Goal: Task Accomplishment & Management: Complete application form

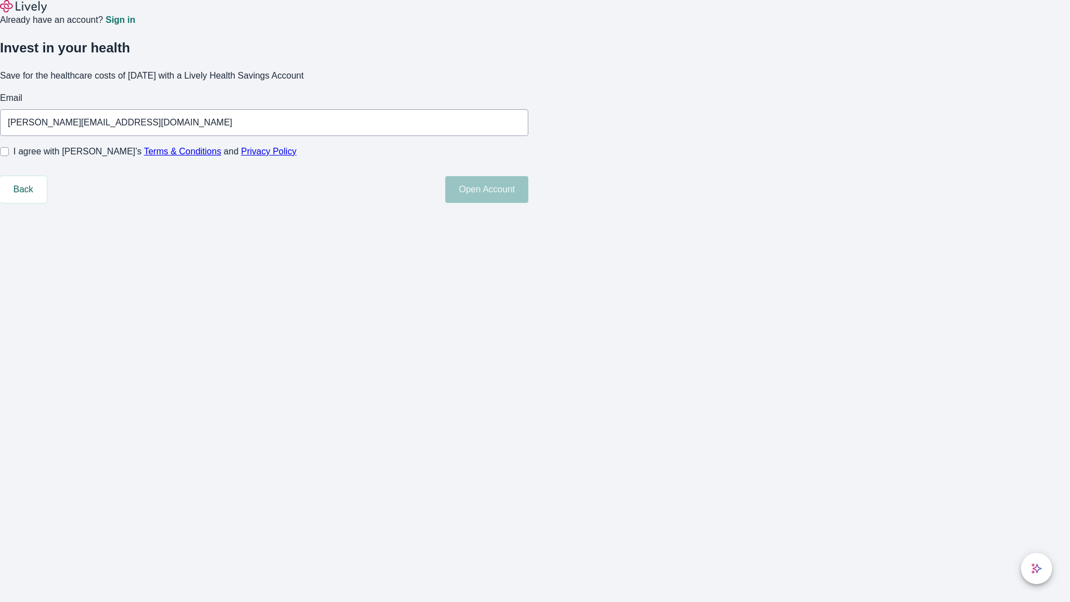
click at [9, 156] on input "I agree with Lively’s Terms & Conditions and Privacy Policy" at bounding box center [4, 151] width 9 height 9
checkbox input "true"
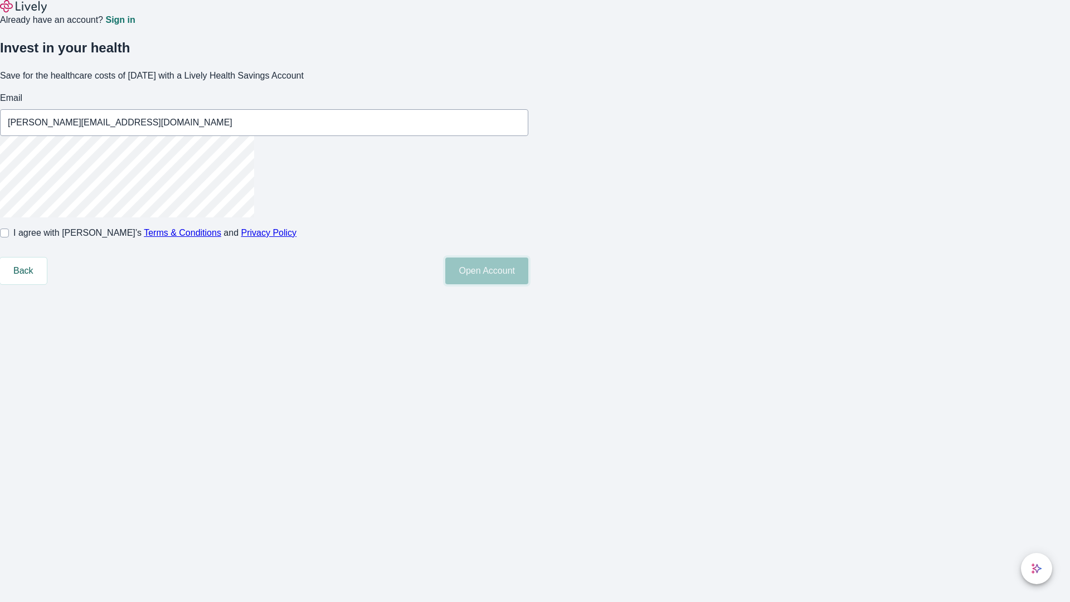
click at [528, 284] on button "Open Account" at bounding box center [486, 270] width 83 height 27
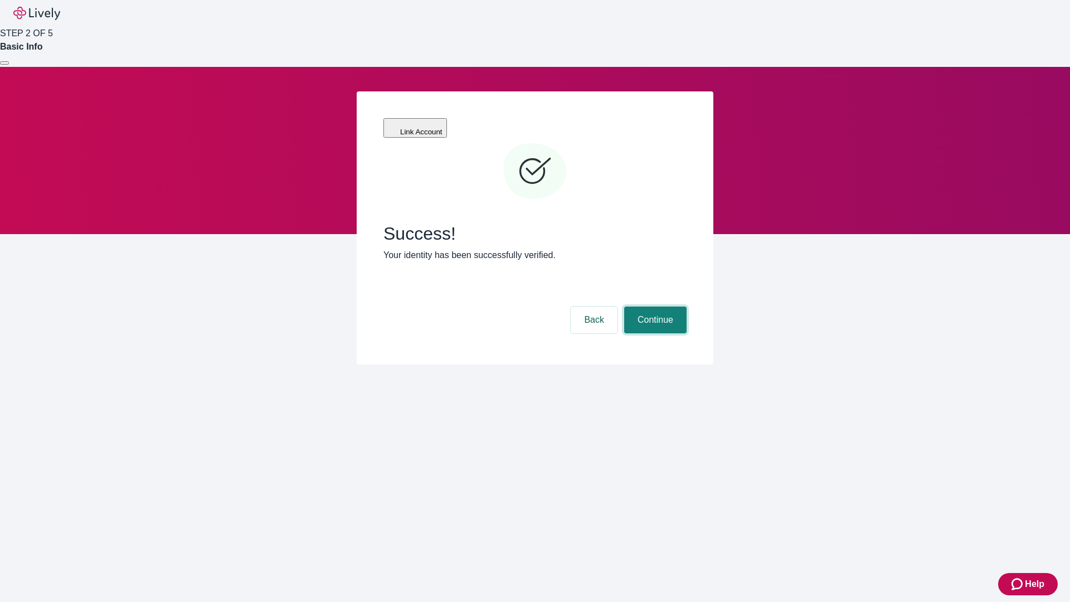
click at [654, 306] on button "Continue" at bounding box center [655, 319] width 62 height 27
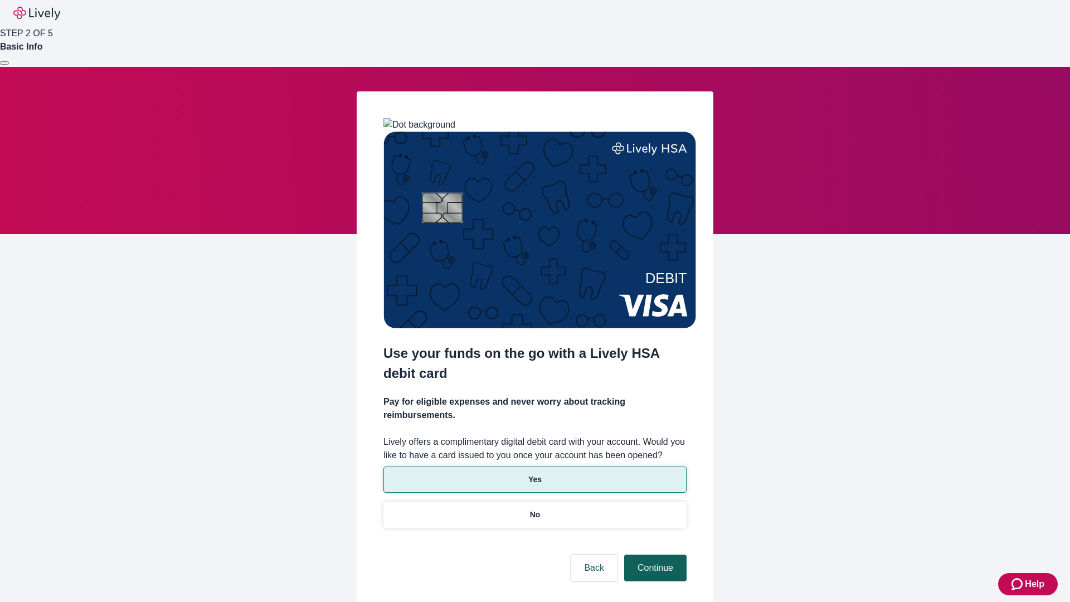
click at [534, 474] on p "Yes" at bounding box center [534, 480] width 13 height 12
click at [654, 554] on button "Continue" at bounding box center [655, 567] width 62 height 27
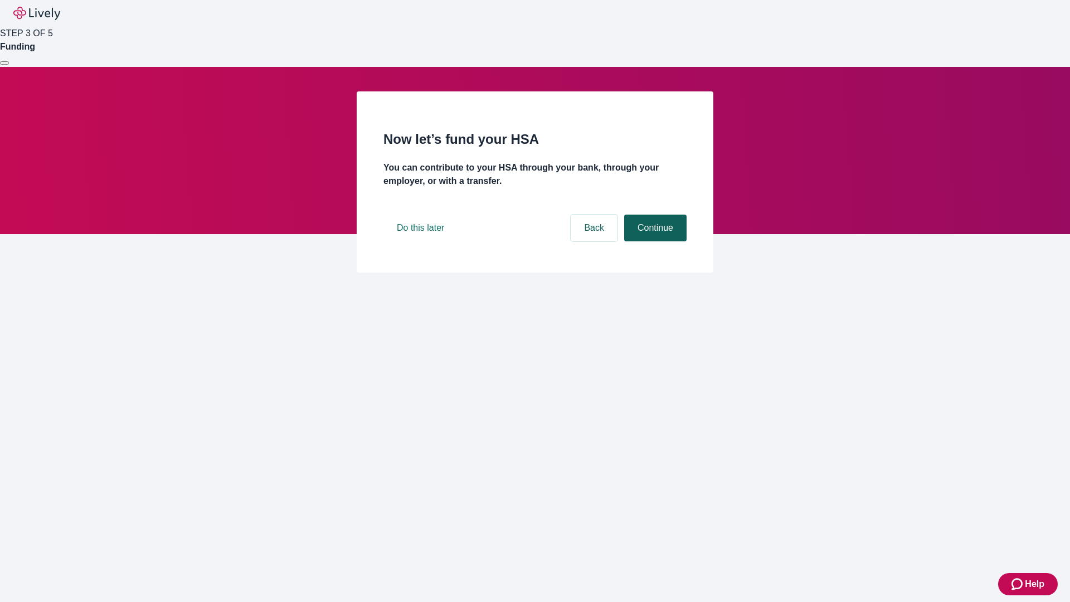
click at [654, 241] on button "Continue" at bounding box center [655, 228] width 62 height 27
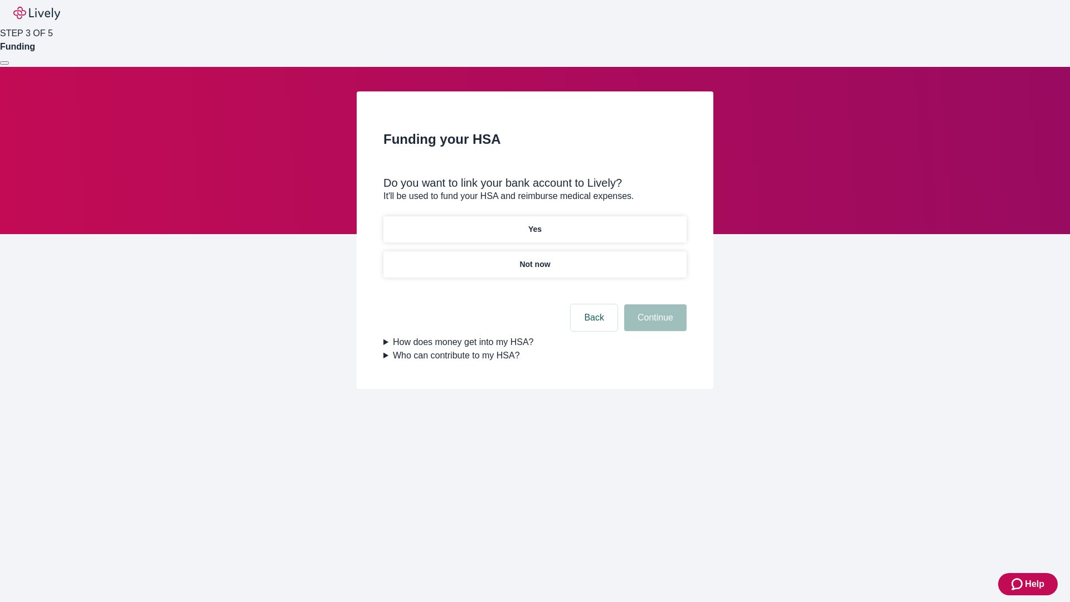
click at [534, 223] on p "Yes" at bounding box center [534, 229] width 13 height 12
click at [654, 304] on button "Continue" at bounding box center [655, 317] width 62 height 27
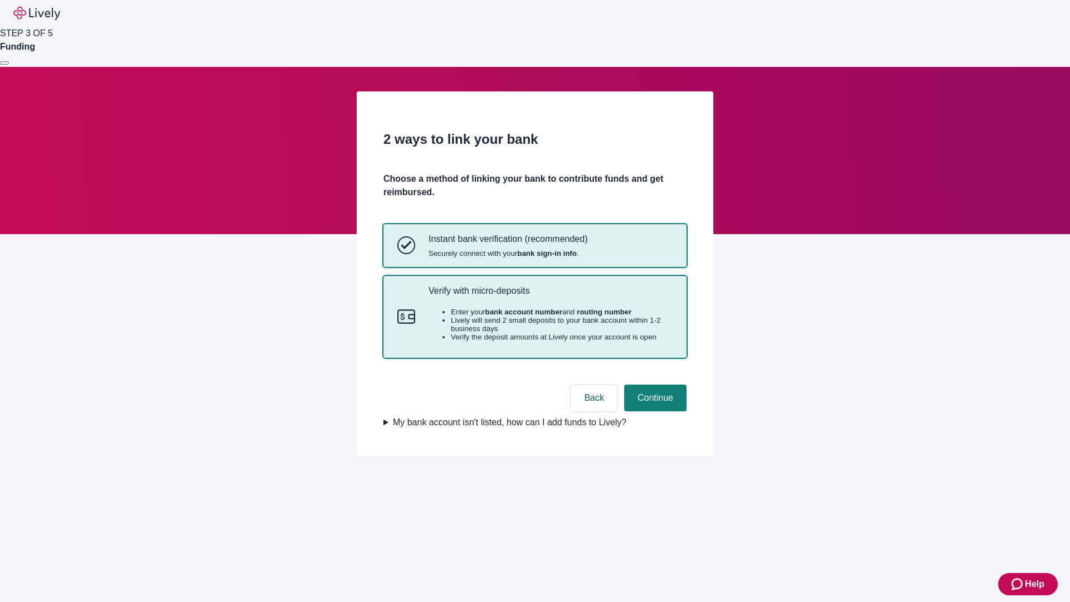
click at [550, 296] on p "Verify with micro-deposits" at bounding box center [550, 290] width 244 height 11
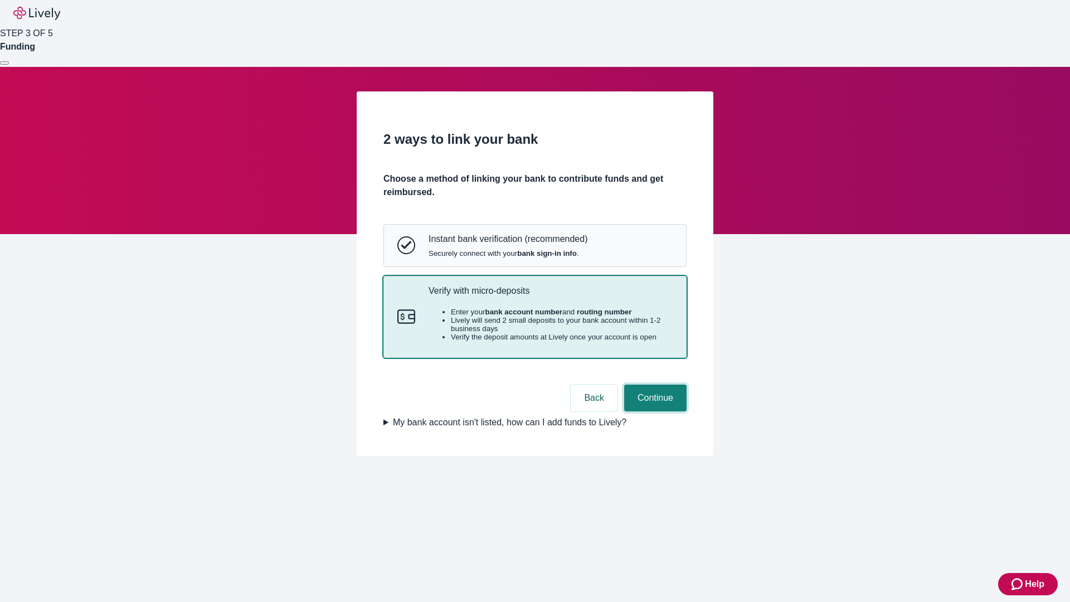
click at [654, 411] on button "Continue" at bounding box center [655, 397] width 62 height 27
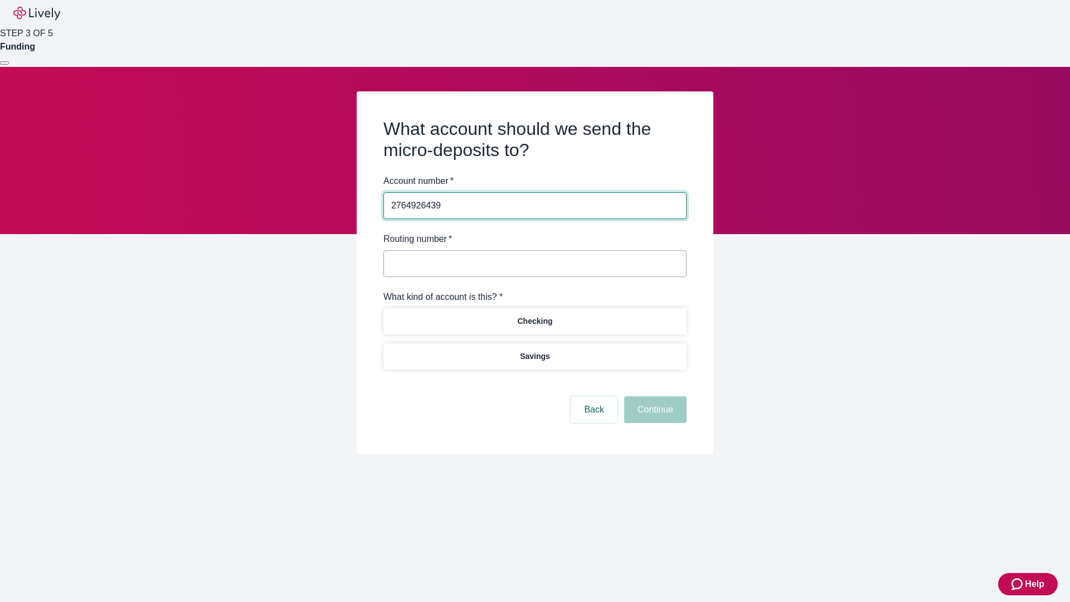
type input "2764926439"
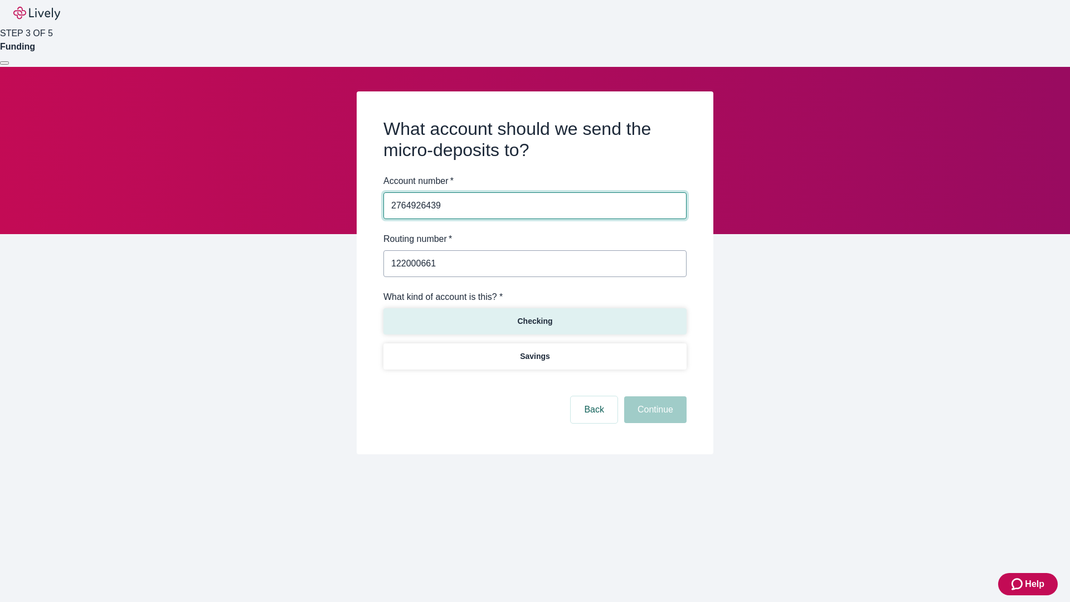
type input "122000661"
click at [534, 320] on p "Checking" at bounding box center [534, 321] width 35 height 12
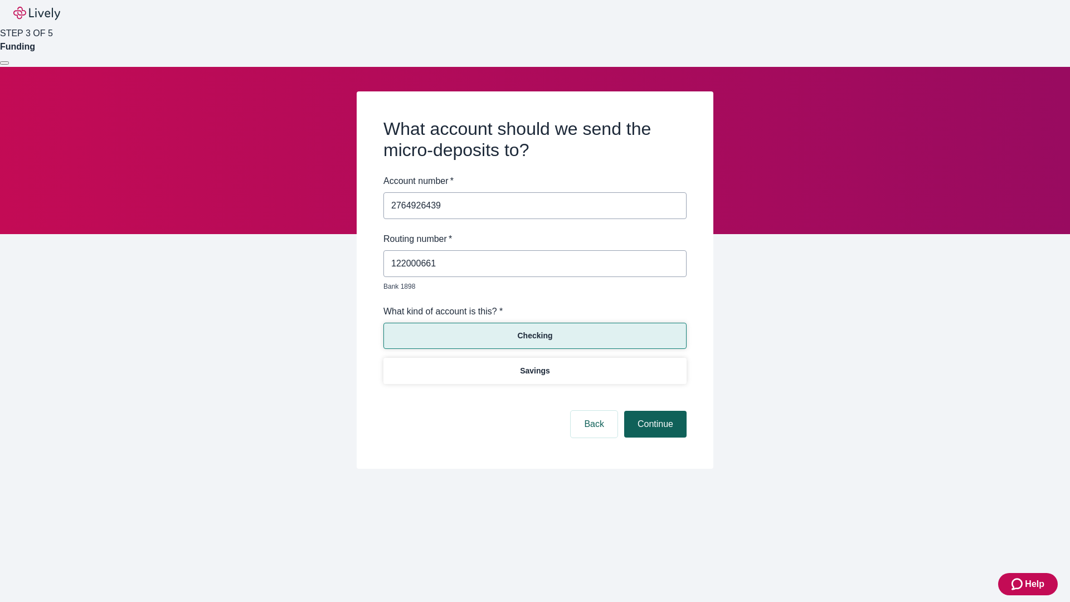
click at [654, 411] on button "Continue" at bounding box center [655, 424] width 62 height 27
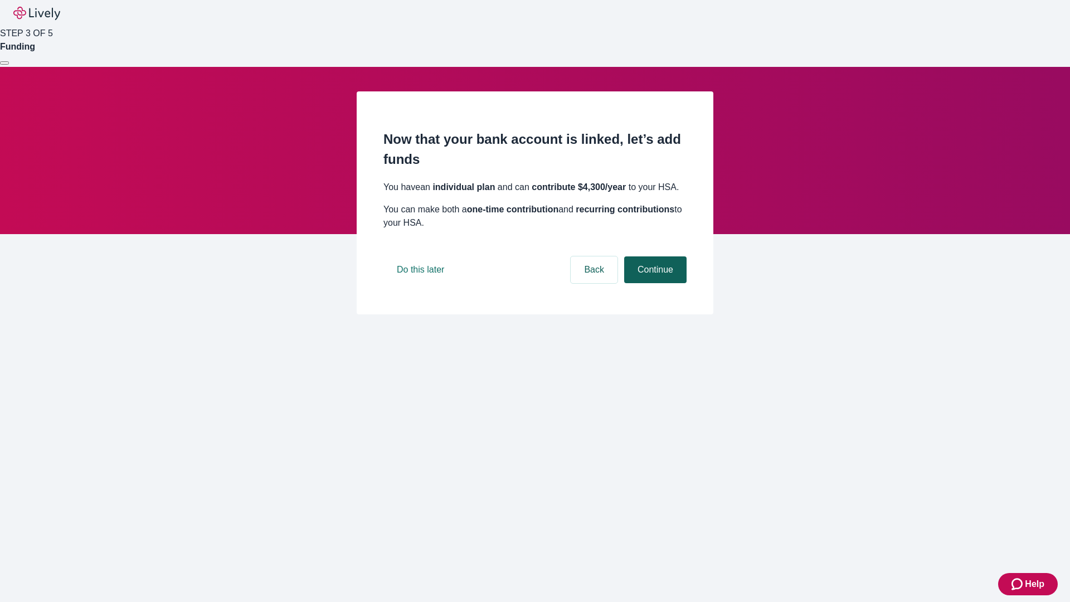
click at [654, 283] on button "Continue" at bounding box center [655, 269] width 62 height 27
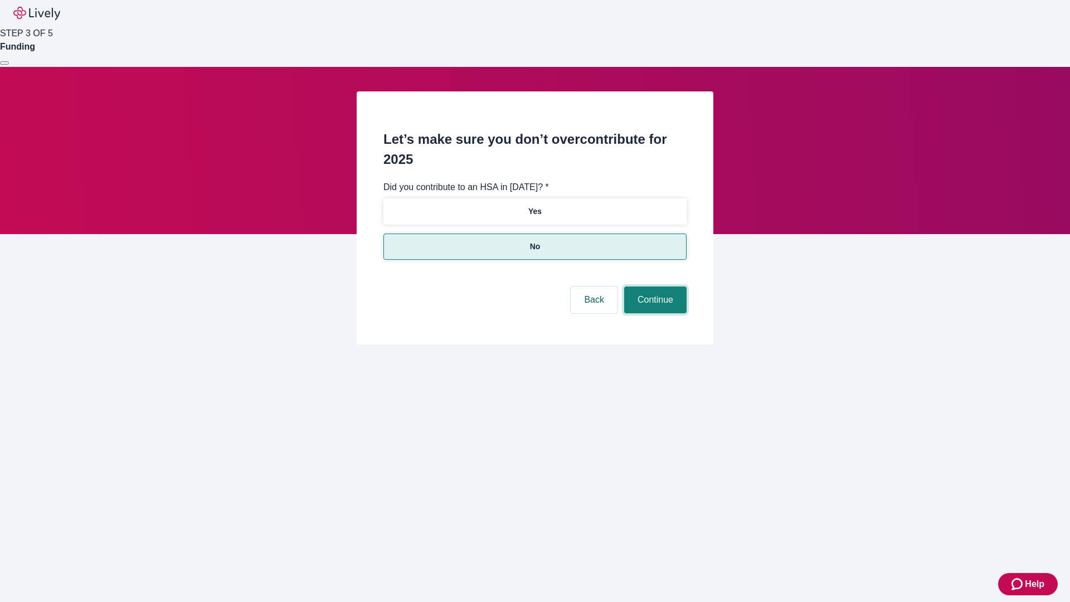
click at [654, 286] on button "Continue" at bounding box center [655, 299] width 62 height 27
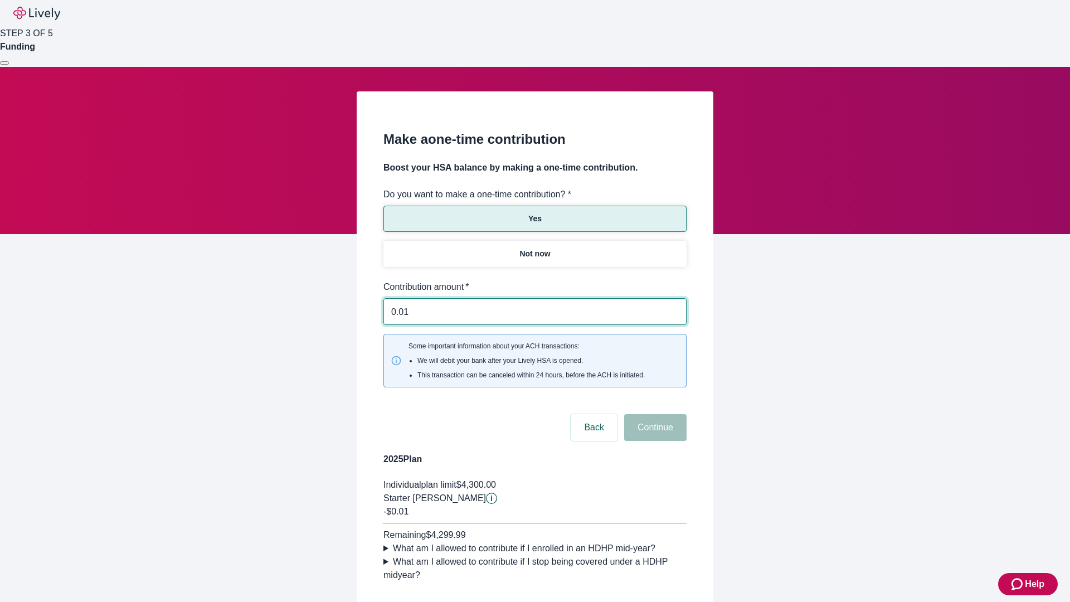
type input "0.01"
click at [654, 414] on button "Continue" at bounding box center [655, 427] width 62 height 27
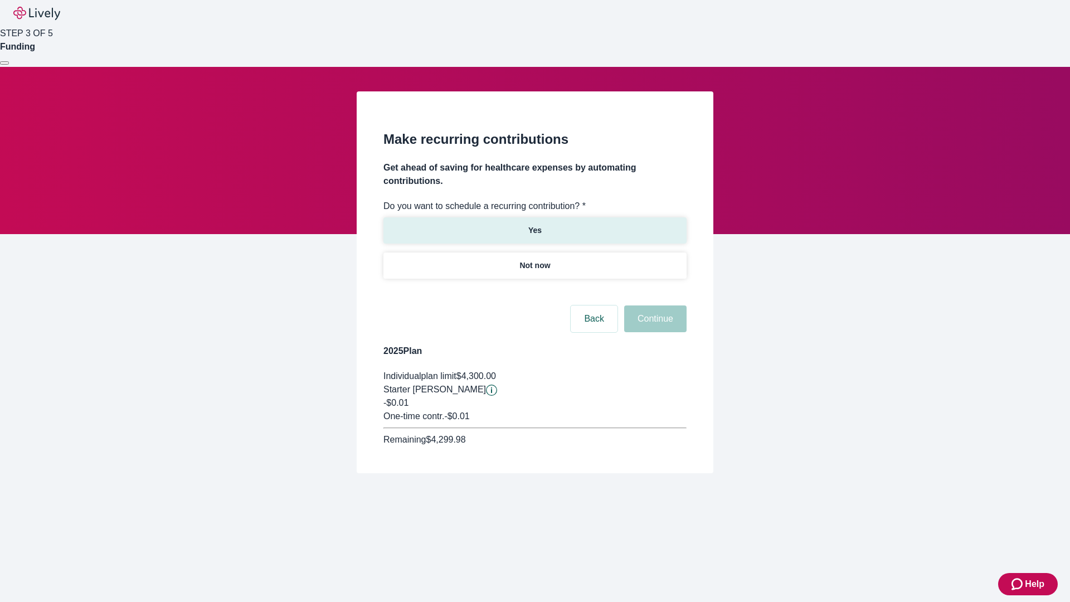
click at [534, 225] on p "Yes" at bounding box center [534, 231] width 13 height 12
click at [534, 292] on body "Help STEP 3 OF 5 Funding Make recurring contributions Get ahead of saving for h…" at bounding box center [535, 263] width 1070 height 527
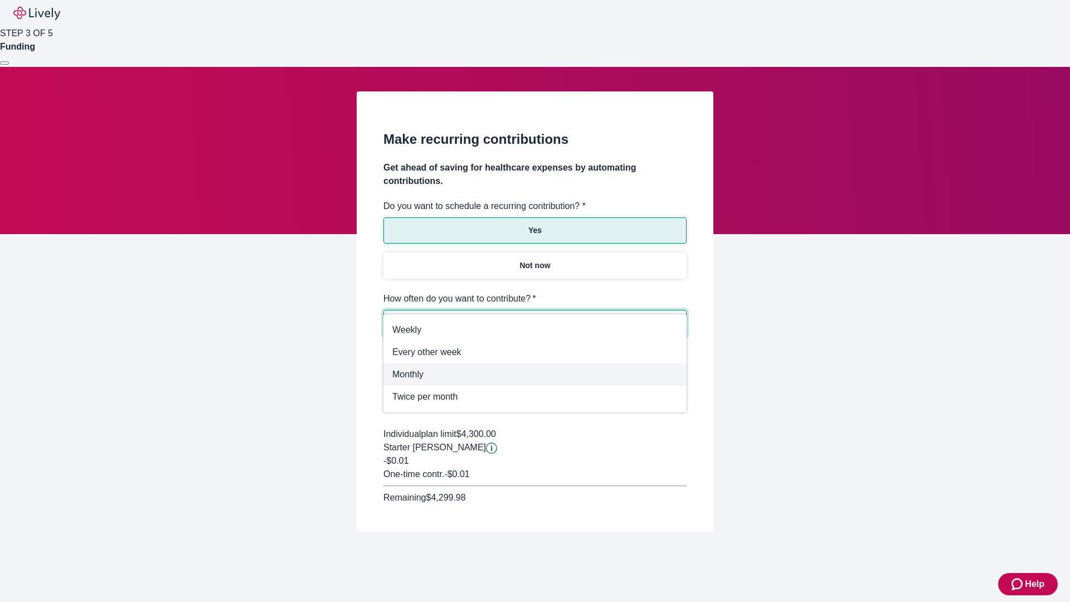
click at [535, 374] on span "Monthly" at bounding box center [534, 374] width 285 height 13
type input "Monthly"
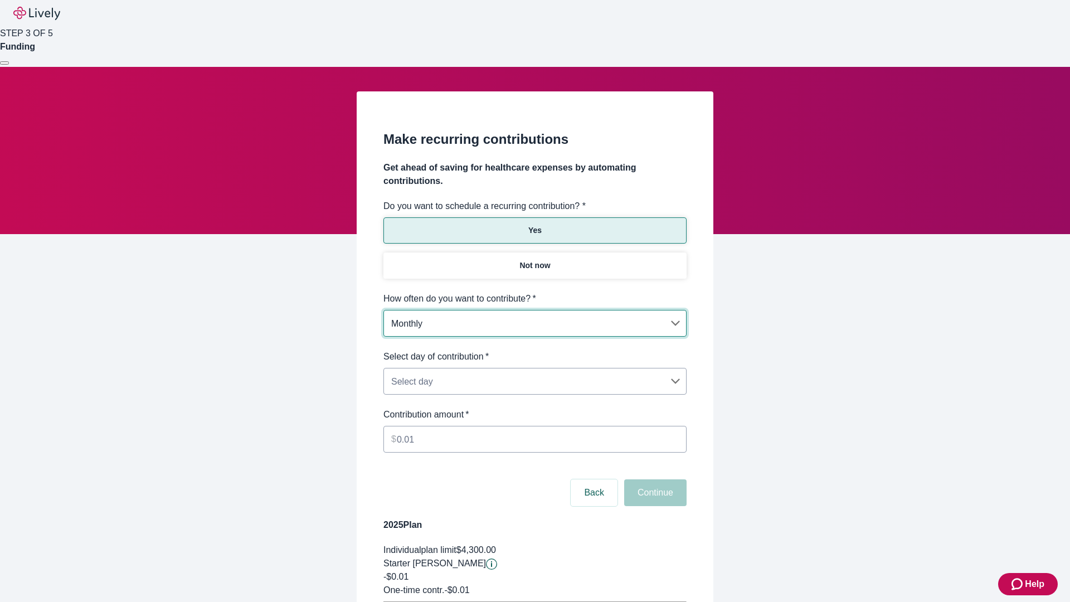
click at [534, 350] on body "Help STEP 3 OF 5 Funding Make recurring contributions Get ahead of saving for h…" at bounding box center [535, 350] width 1070 height 700
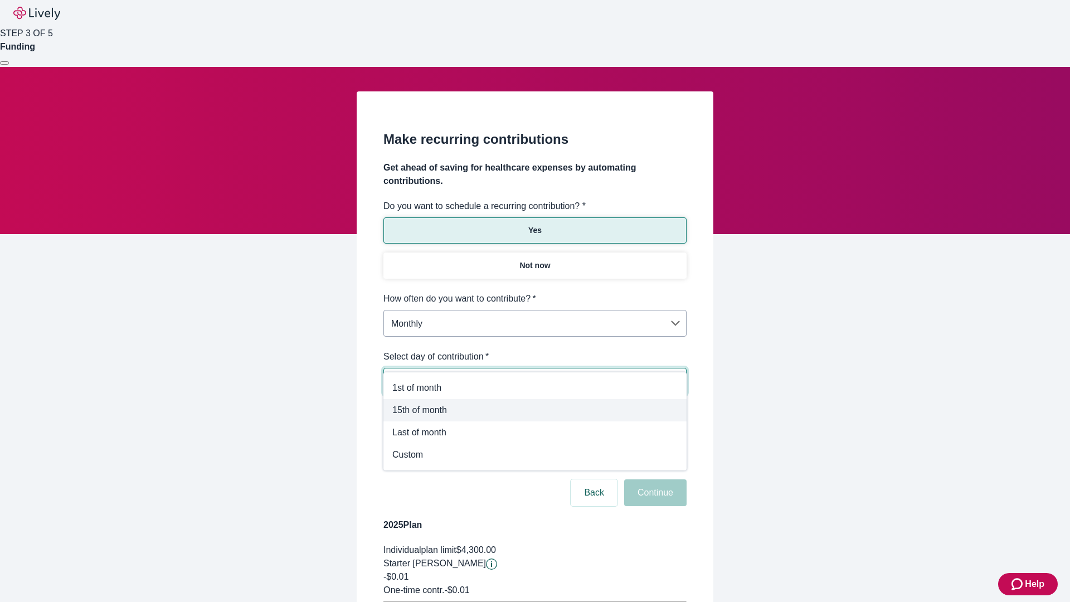
click at [535, 410] on span "15th of month" at bounding box center [534, 409] width 285 height 13
type input "Monthly15th"
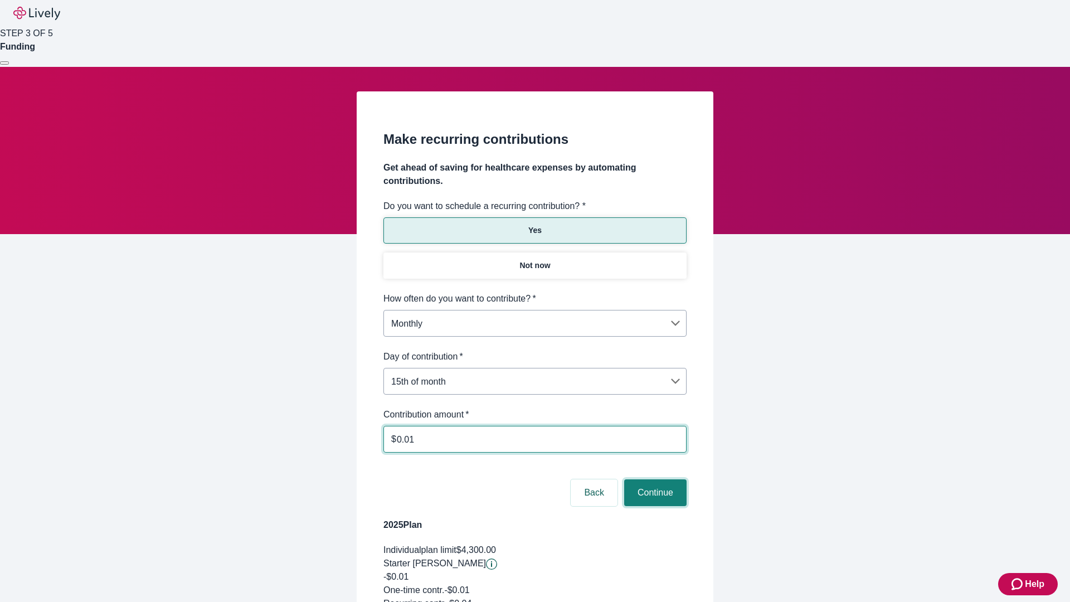
click at [654, 479] on button "Continue" at bounding box center [655, 492] width 62 height 27
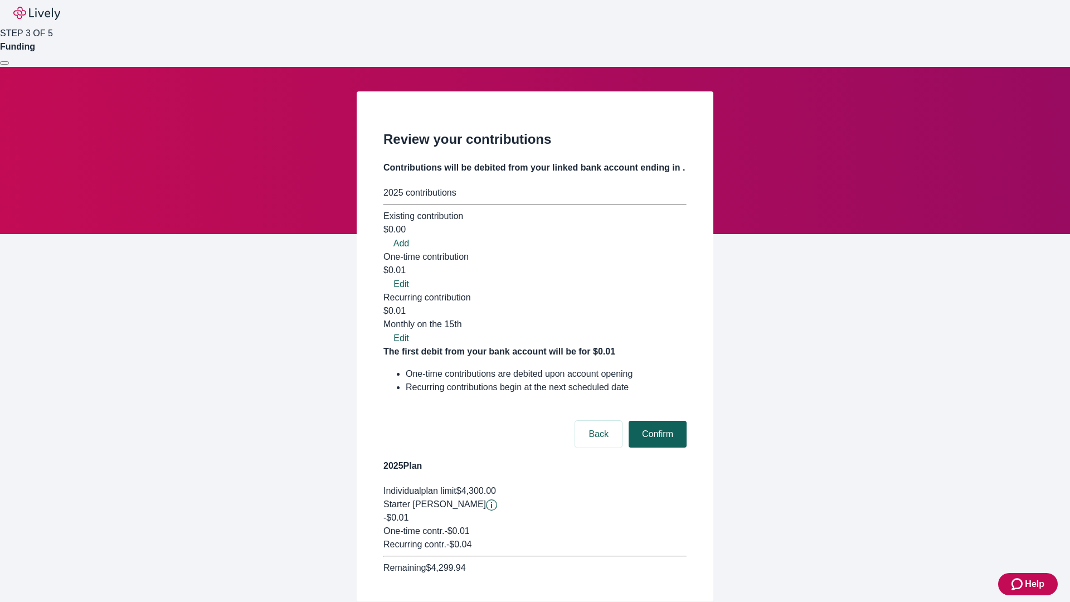
click at [656, 421] on button "Confirm" at bounding box center [658, 434] width 58 height 27
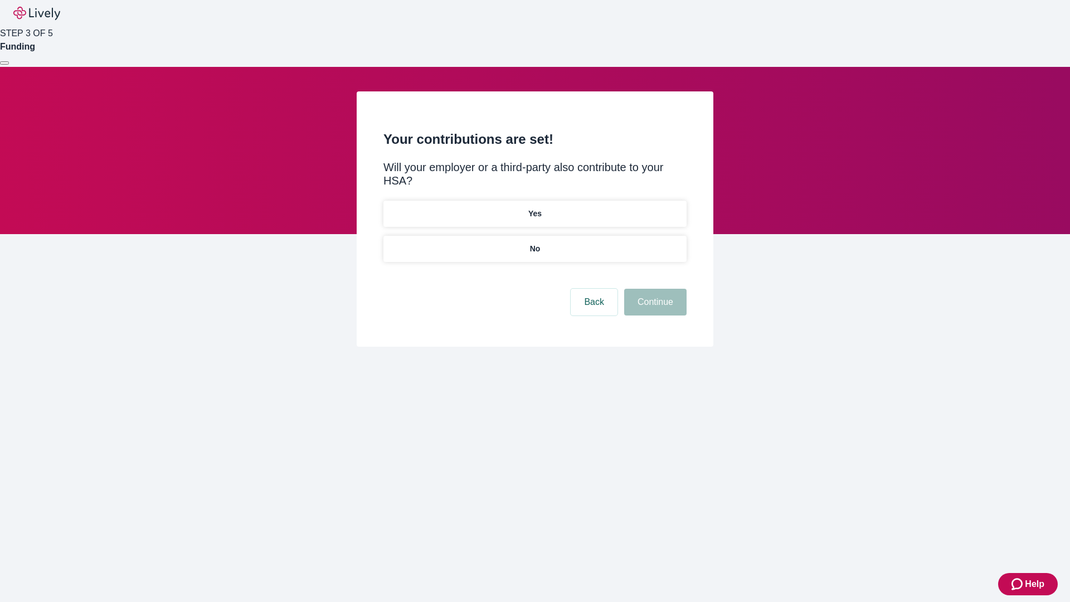
click at [534, 208] on p "Yes" at bounding box center [534, 214] width 13 height 12
click at [654, 289] on button "Continue" at bounding box center [655, 302] width 62 height 27
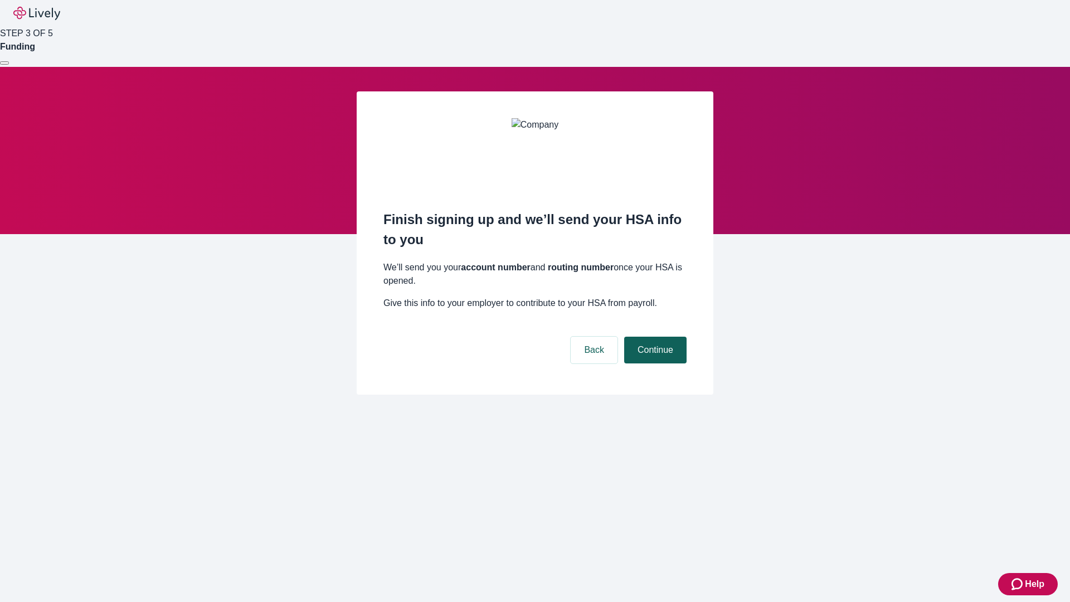
click at [654, 337] on button "Continue" at bounding box center [655, 350] width 62 height 27
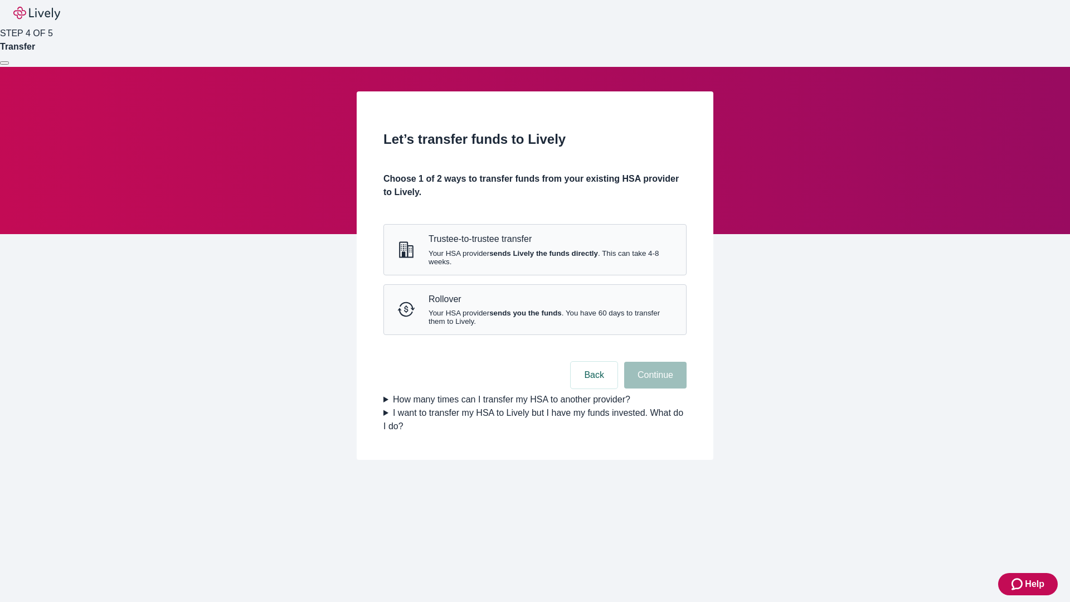
click at [534, 257] on strong "sends Lively the funds directly" at bounding box center [543, 253] width 109 height 8
click at [654, 388] on button "Continue" at bounding box center [655, 375] width 62 height 27
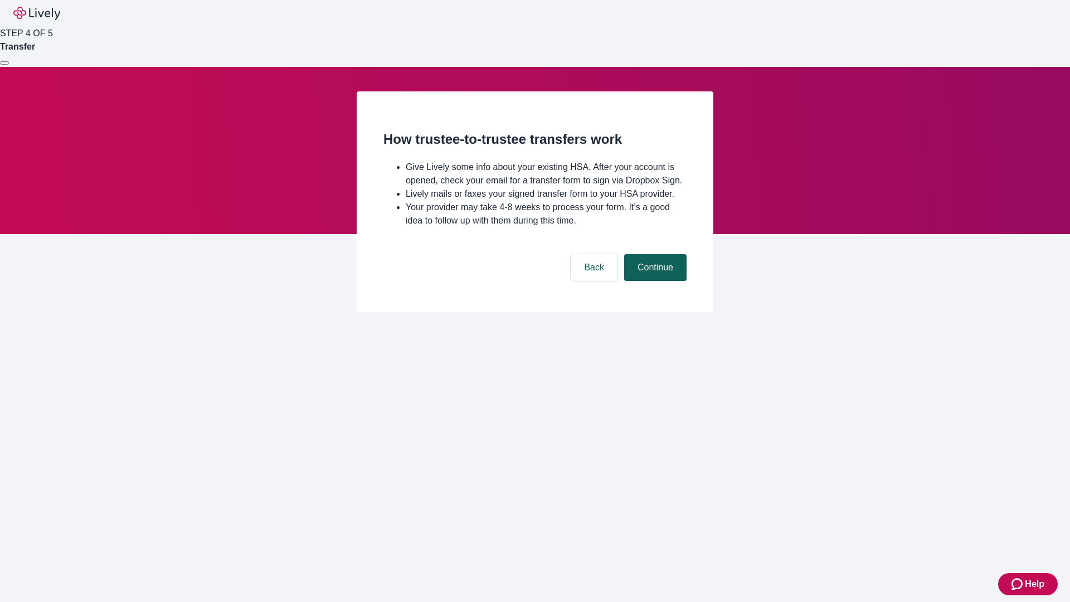
click at [654, 281] on button "Continue" at bounding box center [655, 267] width 62 height 27
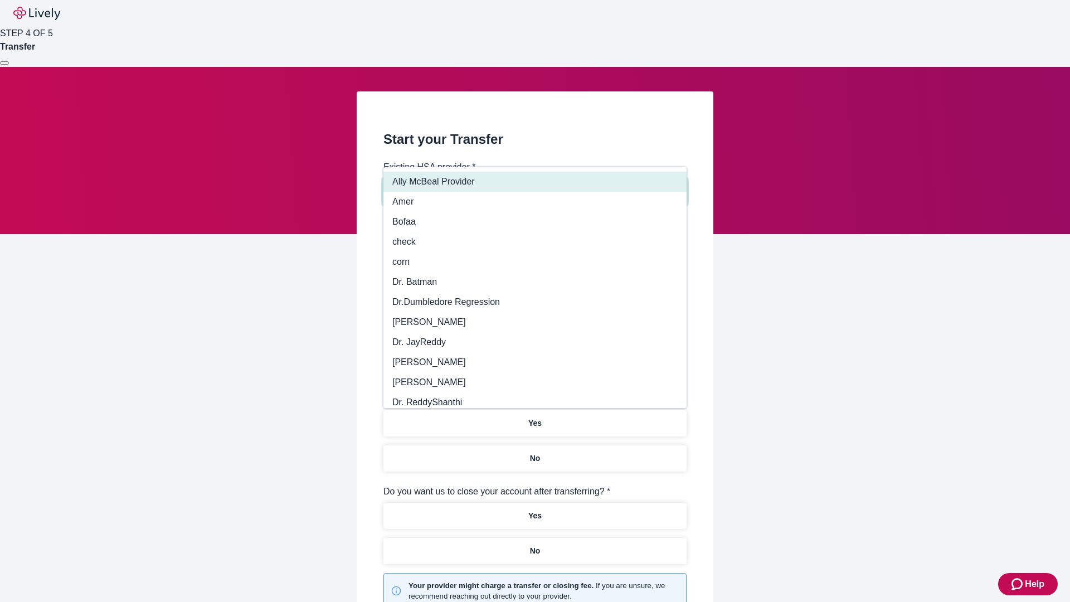
type input "Other"
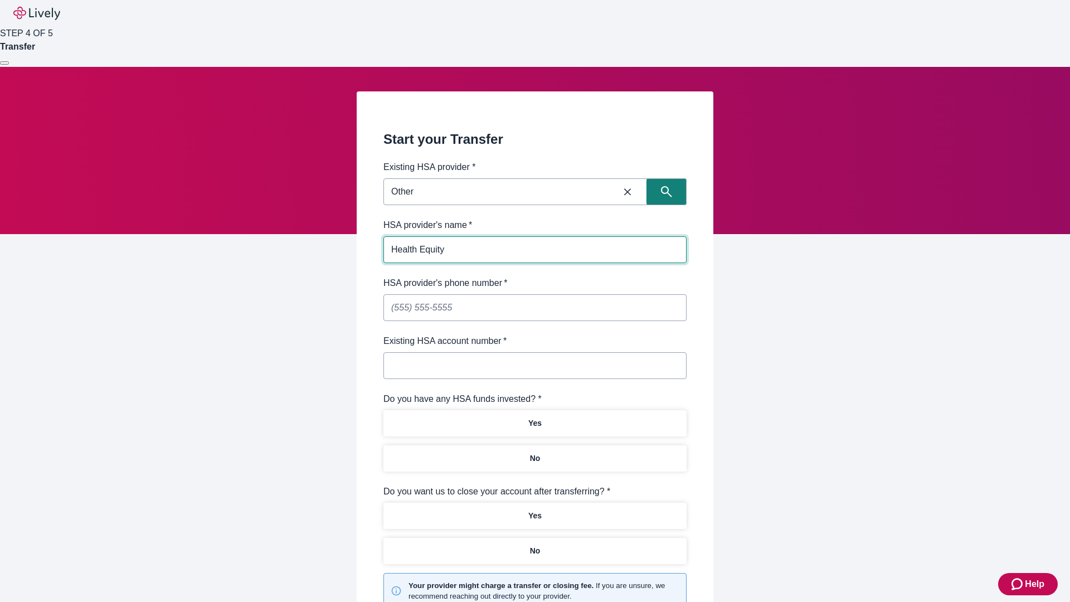
type input "Health Equity"
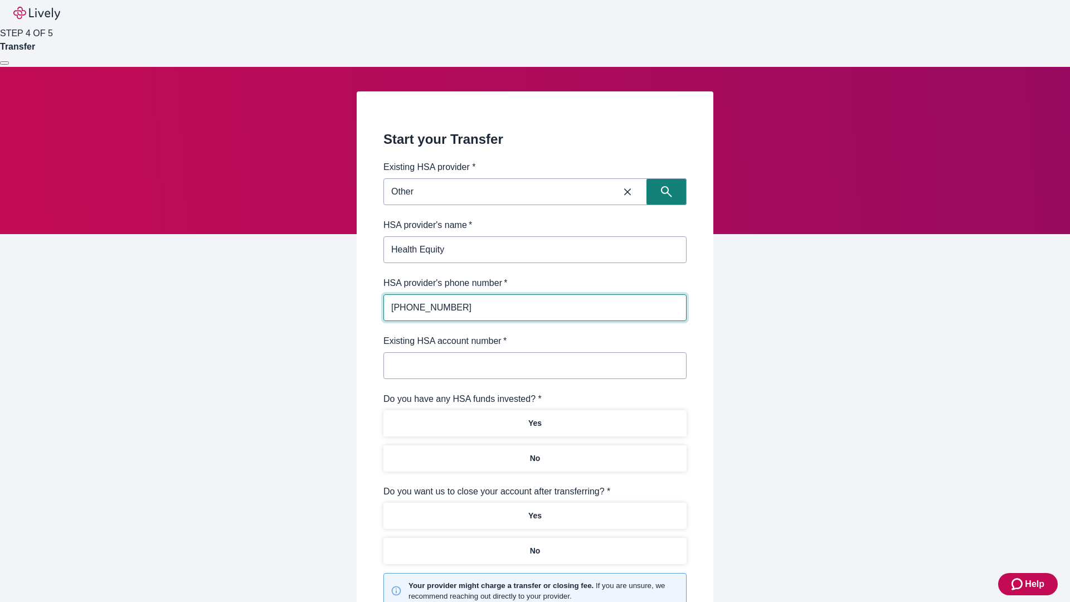
type input "(434) 343-4344"
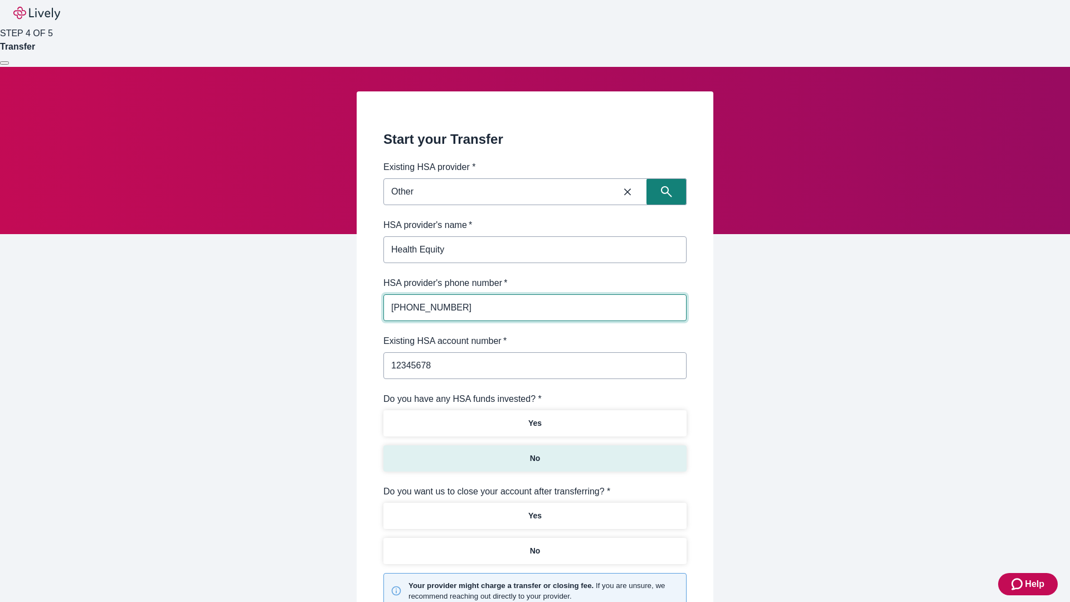
type input "12345678"
click at [534, 452] on p "No" at bounding box center [535, 458] width 11 height 12
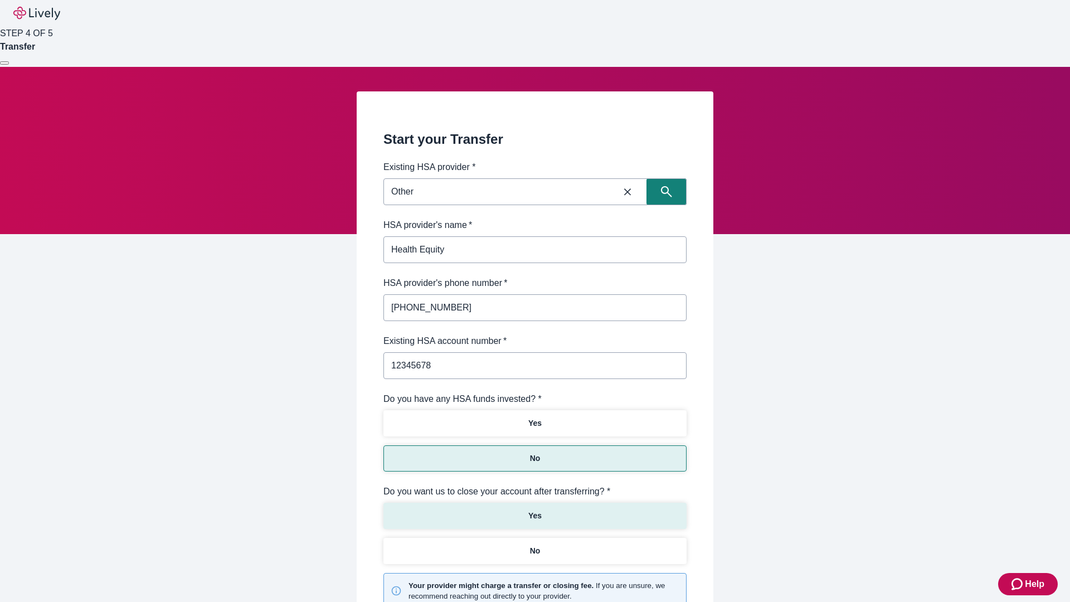
click at [534, 510] on p "Yes" at bounding box center [534, 516] width 13 height 12
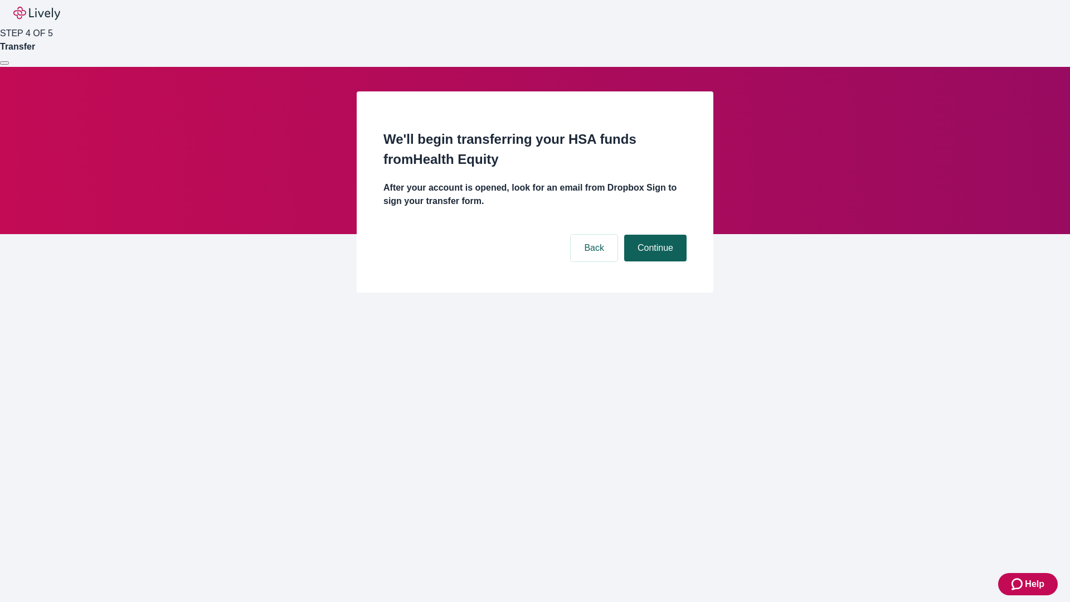
click at [654, 235] on button "Continue" at bounding box center [655, 248] width 62 height 27
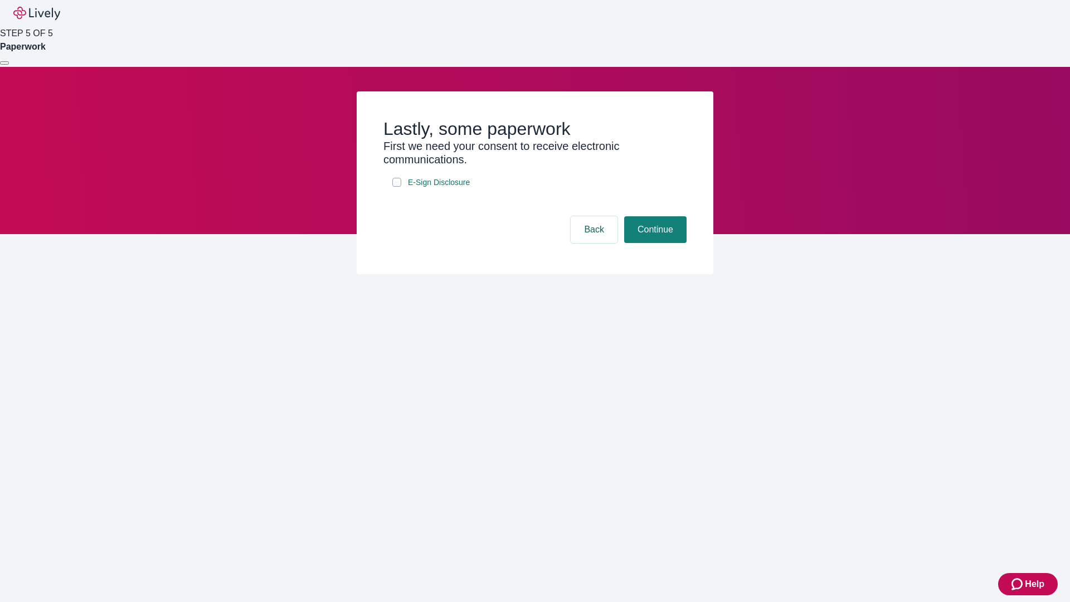
click at [397, 187] on input "E-Sign Disclosure" at bounding box center [396, 182] width 9 height 9
checkbox input "true"
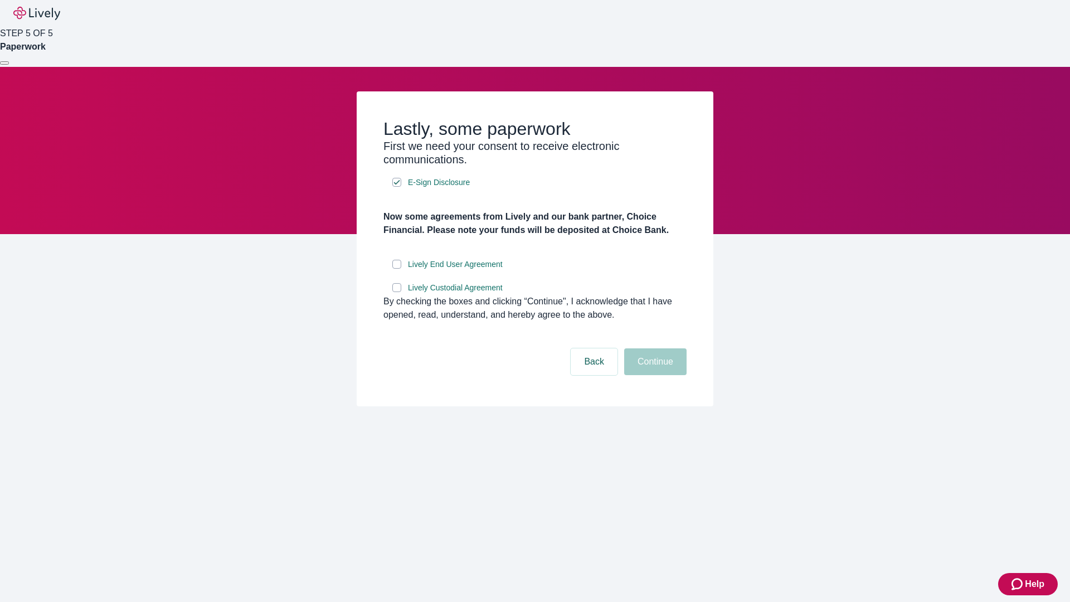
click at [397, 269] on input "Lively End User Agreement" at bounding box center [396, 264] width 9 height 9
checkbox input "true"
click at [397, 292] on input "Lively Custodial Agreement" at bounding box center [396, 287] width 9 height 9
checkbox input "true"
click at [654, 375] on button "Continue" at bounding box center [655, 361] width 62 height 27
